Goal: Navigation & Orientation: Find specific page/section

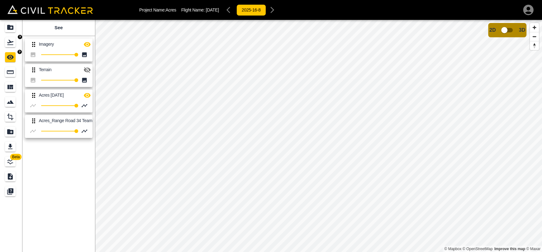
click at [10, 45] on icon "Flights" at bounding box center [10, 42] width 6 height 5
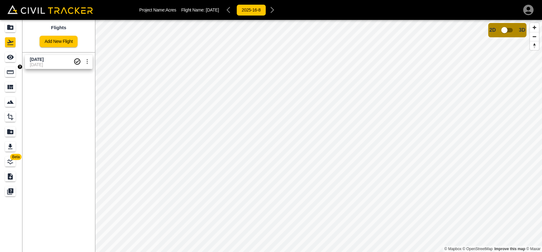
click at [10, 75] on icon "Measure" at bounding box center [10, 71] width 7 height 7
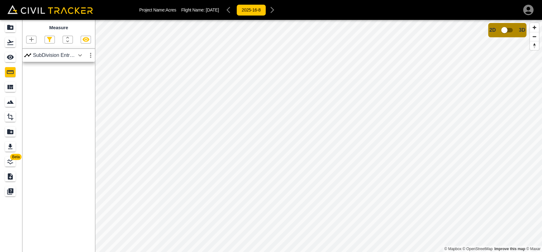
click at [78, 56] on icon "button" at bounding box center [79, 55] width 7 height 7
